Goal: Task Accomplishment & Management: Complete application form

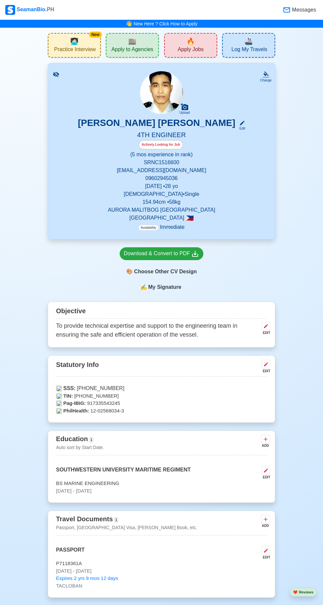
click at [188, 45] on span "🔥" at bounding box center [191, 41] width 8 height 10
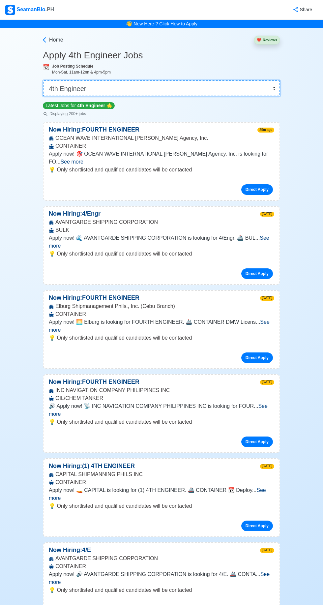
click at [266, 91] on select "👉 Select Rank or Position Master Chief Officer 2nd Officer 3rd Officer Junior O…" at bounding box center [162, 89] width 238 height 16
click at [43, 81] on select "👉 Select Rank or Position Master Chief Officer 2nd Officer 3rd Officer Junior O…" at bounding box center [162, 89] width 238 height 16
click at [257, 184] on link "Direct Apply" at bounding box center [258, 189] width 32 height 11
click at [274, 95] on select "👉 Select Rank or Position Master Chief Officer 2nd Officer 3rd Officer Junior O…" at bounding box center [162, 89] width 238 height 16
select select "Junior Engineer"
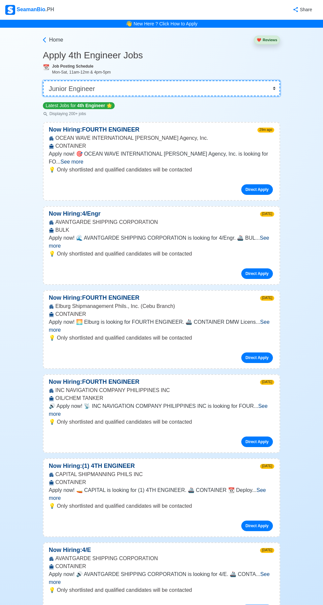
click at [43, 81] on select "👉 Select Rank or Position Master Chief Officer 2nd Officer 3rd Officer Junior O…" at bounding box center [162, 89] width 238 height 16
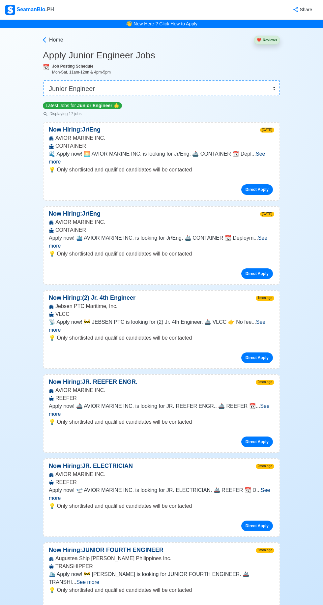
click at [266, 154] on span "See more" at bounding box center [157, 158] width 217 height 14
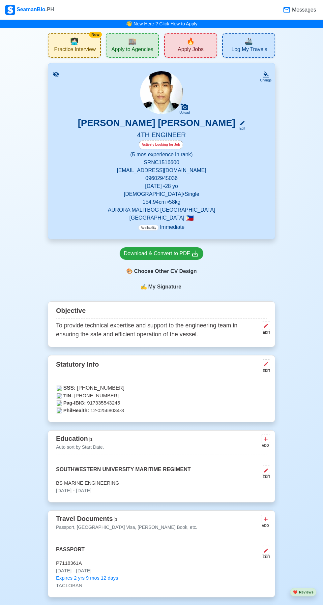
click at [201, 54] on span "Apply Jobs" at bounding box center [191, 50] width 26 height 8
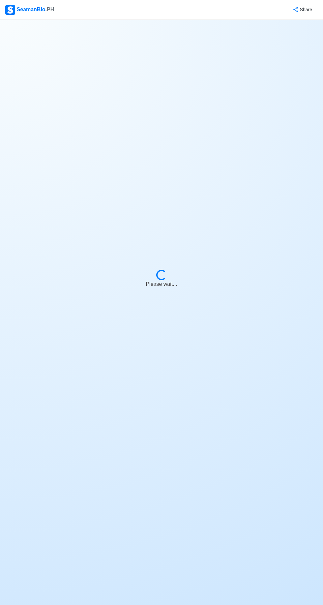
select select "4th Engineer"
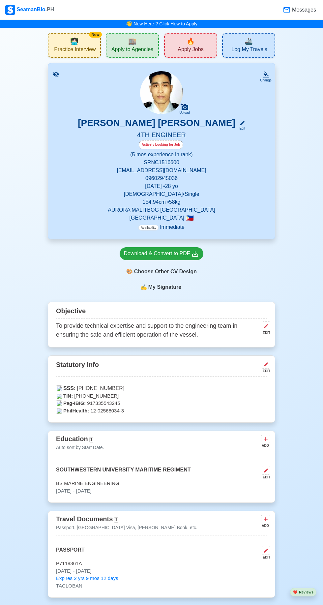
click at [190, 43] on span "🔥" at bounding box center [191, 41] width 8 height 10
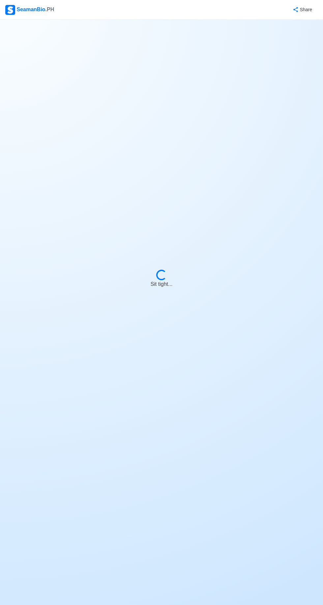
select select "4th Engineer"
